Goal: Find specific page/section: Find specific page/section

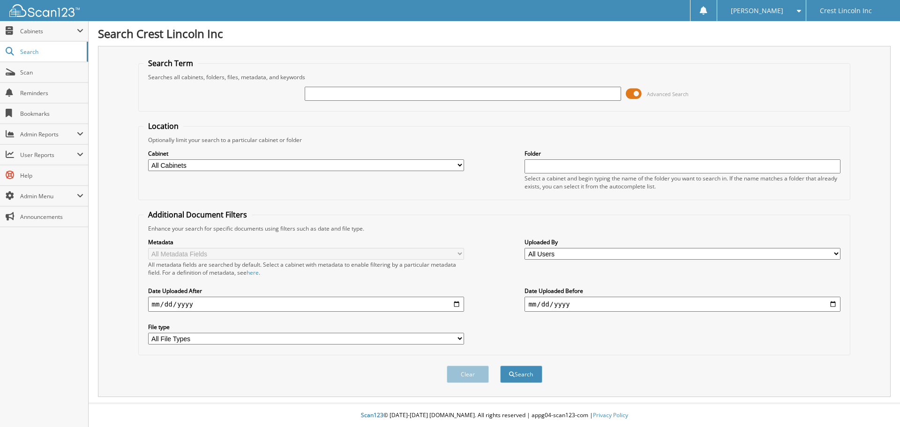
click at [637, 95] on span at bounding box center [634, 94] width 16 height 14
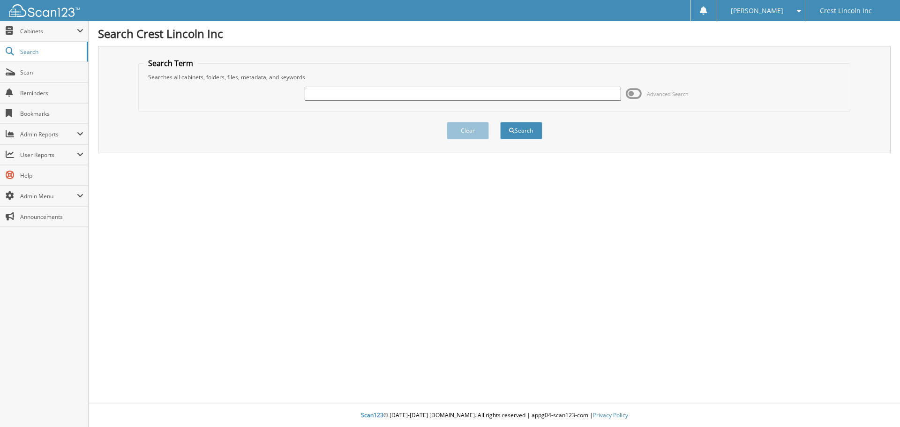
click at [429, 95] on input "text" at bounding box center [463, 94] width 316 height 14
type input "[PERSON_NAME]"
click at [531, 131] on button "Search" at bounding box center [521, 130] width 42 height 17
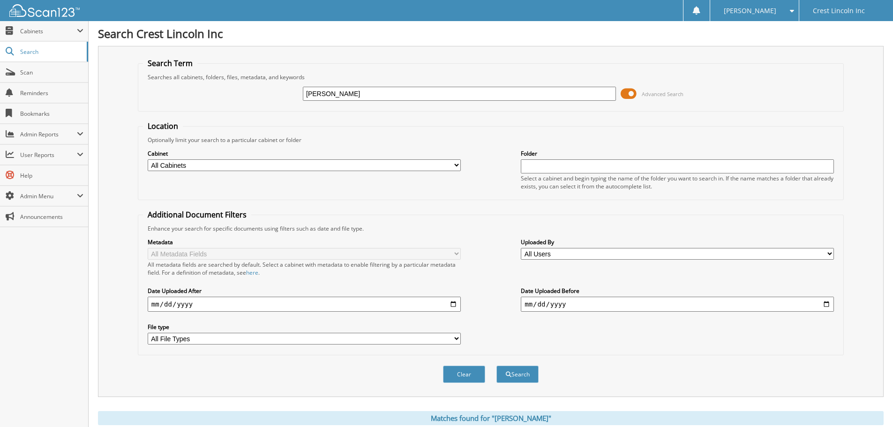
click at [633, 94] on span at bounding box center [629, 94] width 16 height 14
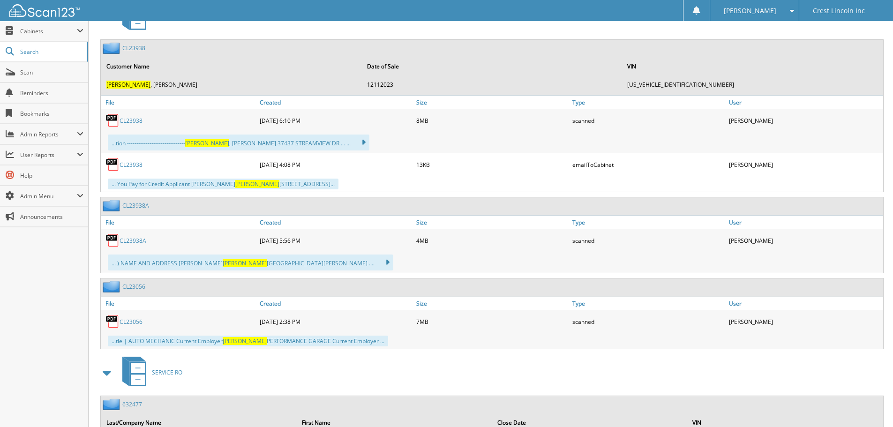
scroll to position [141, 0]
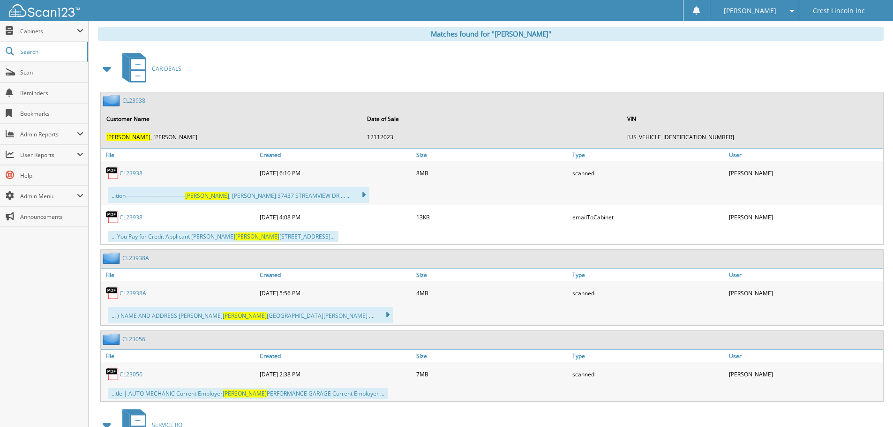
click at [109, 68] on span at bounding box center [107, 68] width 13 height 17
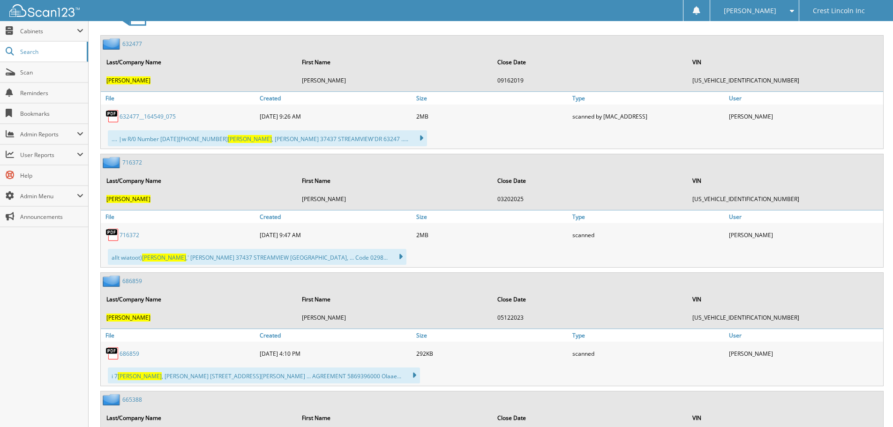
scroll to position [0, 0]
